Goal: Check status: Check status

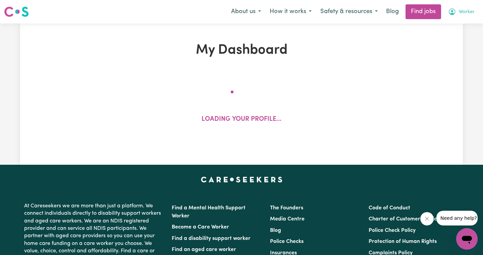
click at [462, 10] on span "Worker" at bounding box center [467, 11] width 16 height 7
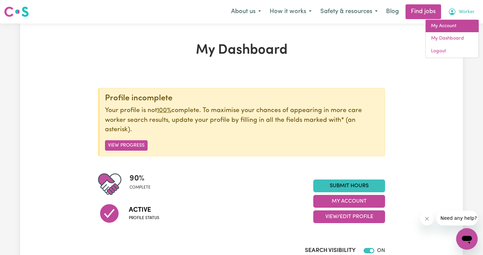
click at [459, 23] on link "My Account" at bounding box center [452, 26] width 53 height 13
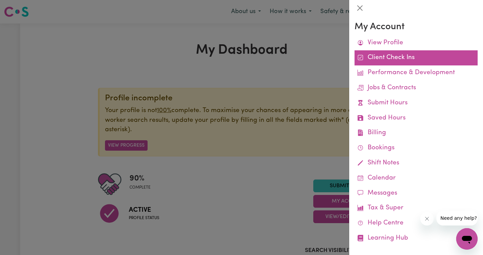
click at [411, 59] on link "Client Check Ins" at bounding box center [416, 57] width 123 height 15
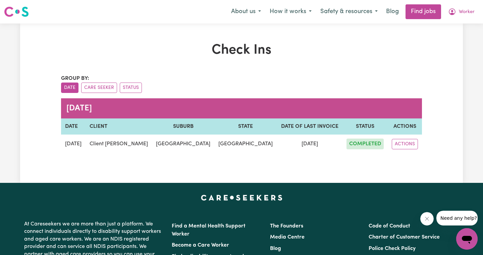
drag, startPoint x: 276, startPoint y: 142, endPoint x: 311, endPoint y: 142, distance: 35.9
click at [311, 142] on td "[DATE]" at bounding box center [309, 144] width 65 height 19
drag, startPoint x: 272, startPoint y: 142, endPoint x: 309, endPoint y: 141, distance: 37.3
click at [309, 141] on td "[DATE]" at bounding box center [309, 144] width 65 height 19
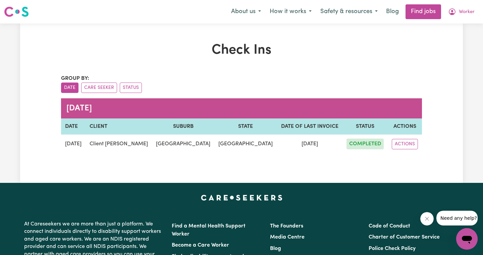
click at [309, 141] on td "[DATE]" at bounding box center [309, 144] width 65 height 19
click at [410, 144] on button "ACTIONS" at bounding box center [405, 144] width 26 height 10
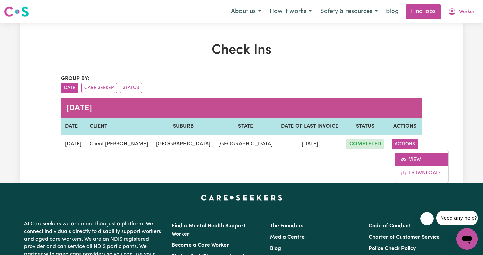
click at [413, 158] on link "VIEW" at bounding box center [422, 159] width 53 height 13
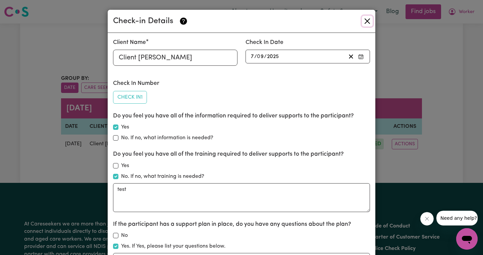
click at [367, 22] on button "Close" at bounding box center [367, 21] width 11 height 11
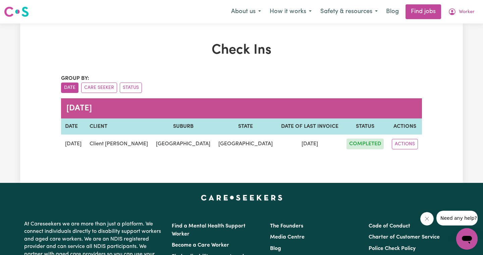
drag, startPoint x: 308, startPoint y: 144, endPoint x: 267, endPoint y: 144, distance: 41.3
click at [277, 144] on td "[DATE]" at bounding box center [309, 144] width 65 height 19
click at [466, 10] on span "Worker" at bounding box center [467, 11] width 16 height 7
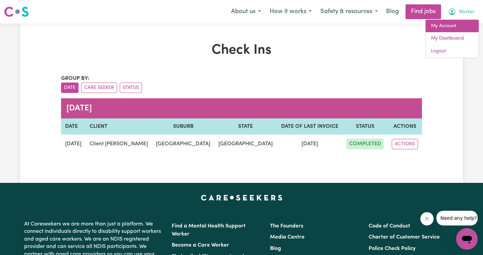
click at [464, 28] on link "My Account" at bounding box center [452, 26] width 53 height 13
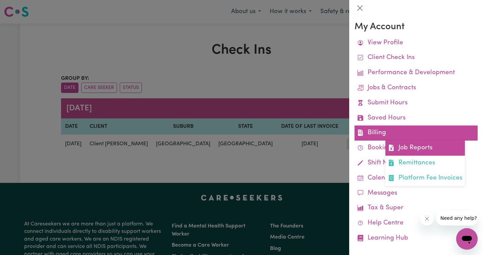
click at [401, 146] on link "Job Reports" at bounding box center [426, 148] width 80 height 15
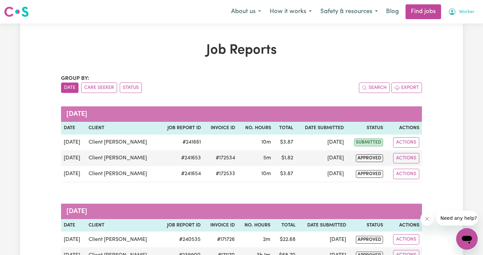
click at [470, 11] on span "Worker" at bounding box center [467, 11] width 16 height 7
click at [462, 51] on link "Logout" at bounding box center [452, 51] width 53 height 13
